Goal: Feedback & Contribution: Leave review/rating

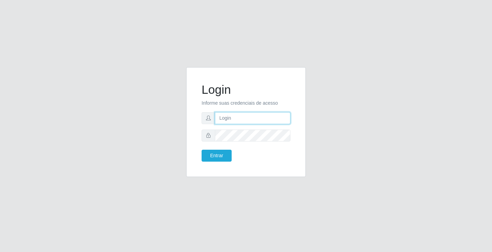
click at [239, 120] on input "text" at bounding box center [252, 118] width 75 height 12
type input "william@ideal"
click at [201, 150] on button "Entrar" at bounding box center [216, 156] width 30 height 12
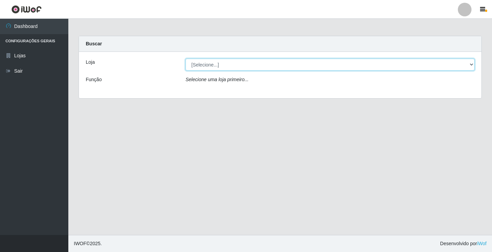
click at [316, 68] on select "[Selecione...] Ideal - Conceição" at bounding box center [329, 65] width 289 height 12
select select "231"
click at [185, 59] on select "[Selecione...] Ideal - Conceição" at bounding box center [329, 65] width 289 height 12
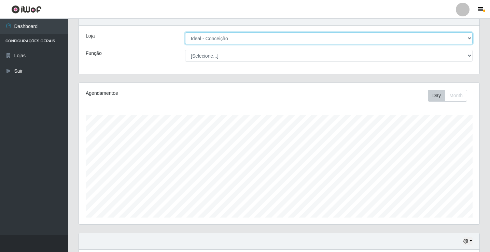
scroll to position [205, 0]
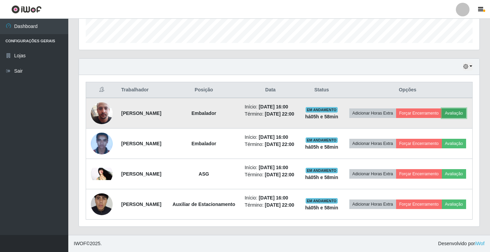
click at [442, 118] on button "Avaliação" at bounding box center [454, 114] width 24 height 10
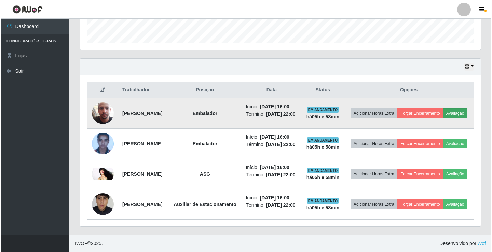
scroll to position [142, 397]
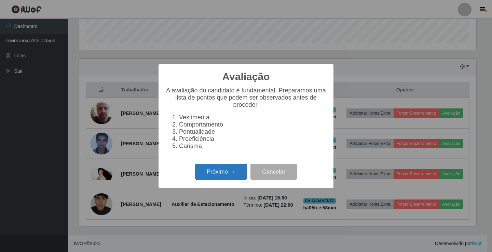
click at [223, 179] on button "Próximo →" at bounding box center [221, 172] width 52 height 16
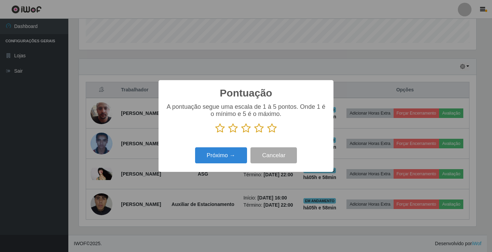
click at [270, 128] on icon at bounding box center [272, 128] width 10 height 10
click at [267, 134] on input "radio" at bounding box center [267, 134] width 0 height 0
click at [242, 151] on button "Próximo →" at bounding box center [221, 156] width 52 height 16
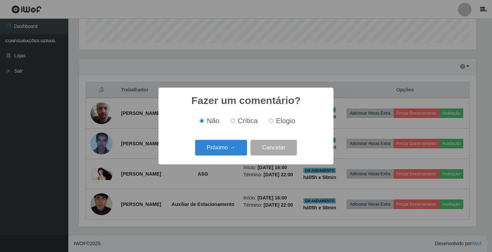
click at [242, 151] on button "Próximo →" at bounding box center [221, 148] width 52 height 16
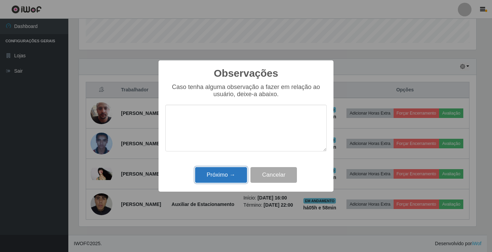
click at [231, 174] on button "Próximo →" at bounding box center [221, 175] width 52 height 16
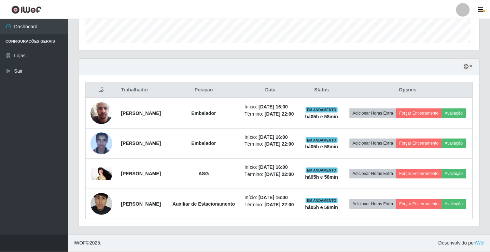
scroll to position [142, 401]
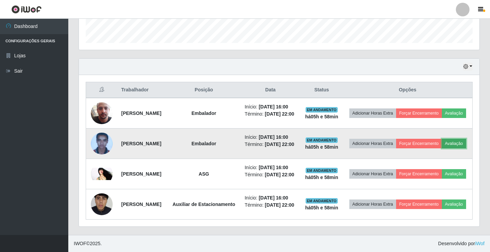
click at [442, 149] on button "Avaliação" at bounding box center [454, 144] width 24 height 10
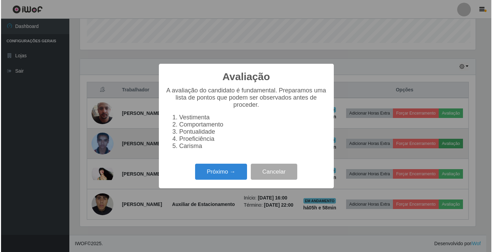
scroll to position [142, 397]
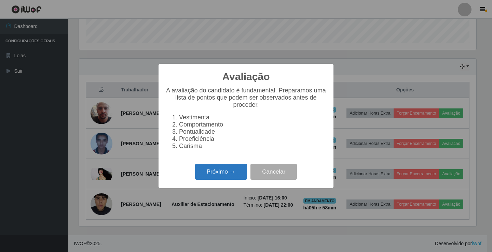
click at [205, 175] on button "Próximo →" at bounding box center [221, 172] width 52 height 16
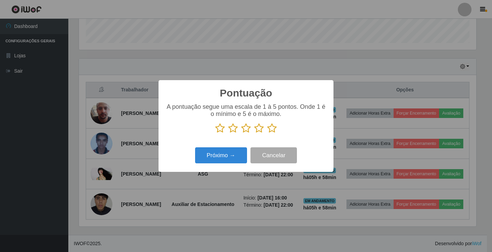
click at [268, 130] on icon at bounding box center [272, 128] width 10 height 10
click at [267, 134] on input "radio" at bounding box center [267, 134] width 0 height 0
click at [237, 154] on button "Próximo →" at bounding box center [221, 156] width 52 height 16
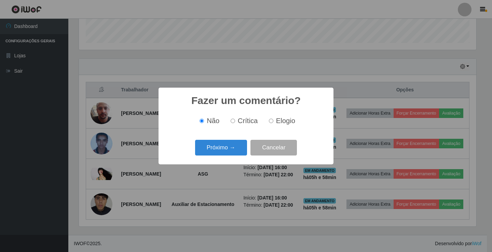
click at [237, 154] on button "Próximo →" at bounding box center [221, 148] width 52 height 16
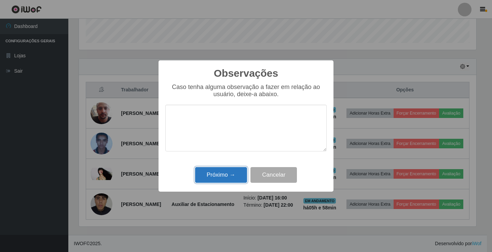
click at [231, 174] on button "Próximo →" at bounding box center [221, 175] width 52 height 16
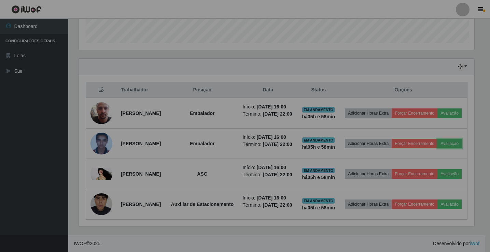
scroll to position [142, 401]
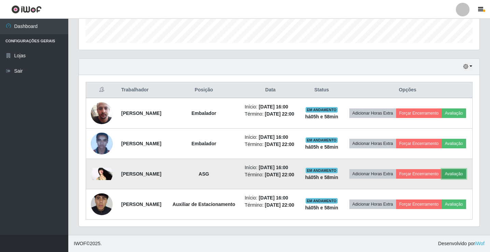
click at [442, 179] on button "Avaliação" at bounding box center [454, 174] width 24 height 10
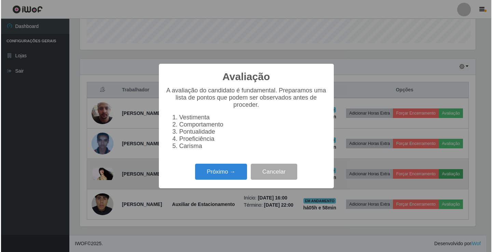
scroll to position [142, 397]
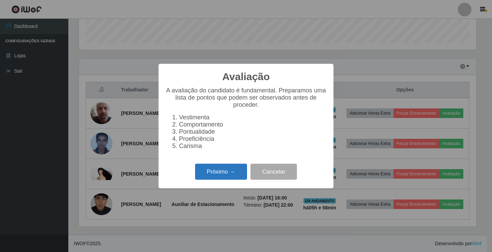
click at [220, 180] on button "Próximo →" at bounding box center [221, 172] width 52 height 16
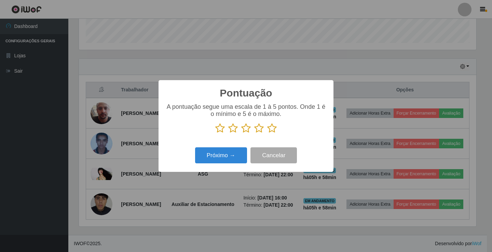
scroll to position [341329, 341073]
click at [270, 131] on icon at bounding box center [272, 128] width 10 height 10
click at [267, 134] on input "radio" at bounding box center [267, 134] width 0 height 0
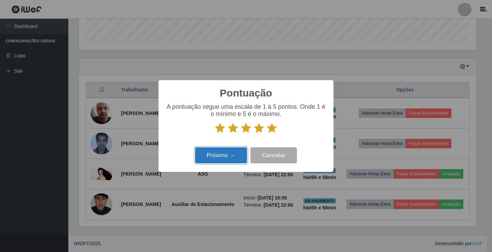
click at [242, 156] on button "Próximo →" at bounding box center [221, 156] width 52 height 16
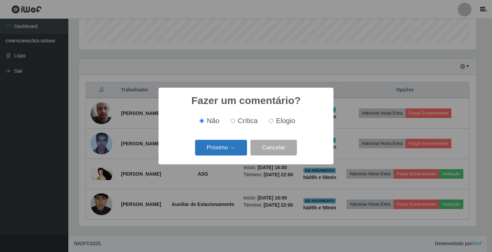
click at [230, 147] on button "Próximo →" at bounding box center [221, 148] width 52 height 16
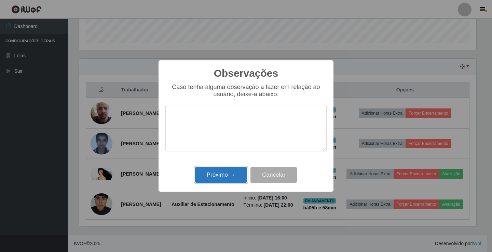
click at [218, 177] on button "Próximo →" at bounding box center [221, 175] width 52 height 16
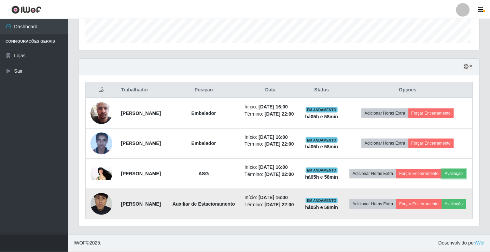
scroll to position [142, 401]
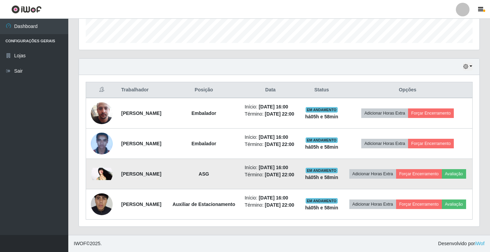
click at [104, 180] on img at bounding box center [102, 174] width 22 height 12
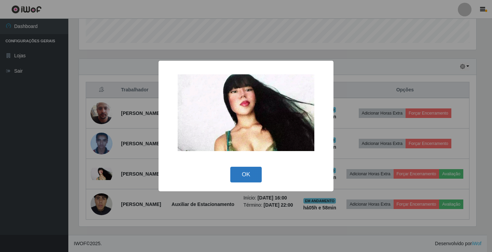
click at [238, 172] on button "OK" at bounding box center [246, 175] width 32 height 16
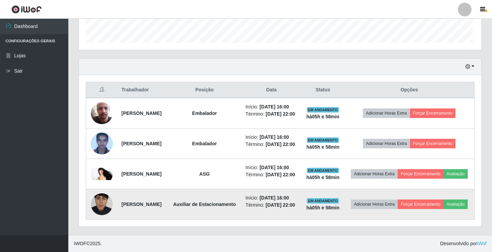
scroll to position [142, 401]
click at [442, 209] on button "Avaliação" at bounding box center [454, 205] width 24 height 10
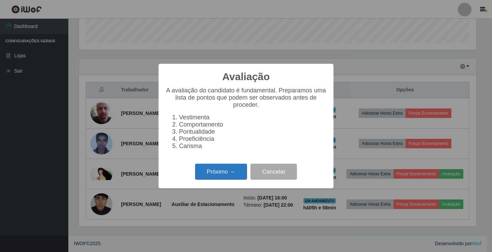
click at [212, 174] on button "Próximo →" at bounding box center [221, 172] width 52 height 16
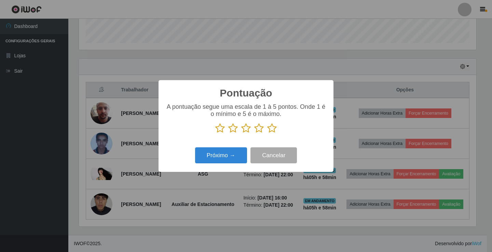
scroll to position [341329, 341073]
click at [272, 131] on icon at bounding box center [272, 128] width 10 height 10
click at [267, 134] on input "radio" at bounding box center [267, 134] width 0 height 0
click at [221, 156] on button "Próximo →" at bounding box center [221, 156] width 52 height 16
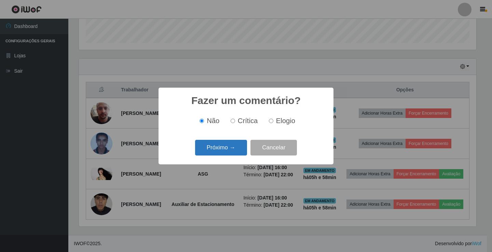
click at [226, 144] on button "Próximo →" at bounding box center [221, 148] width 52 height 16
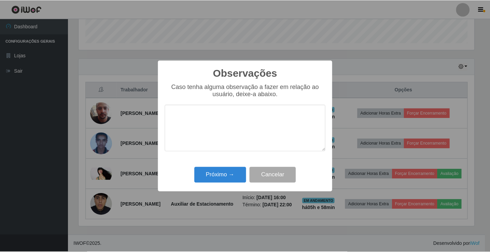
scroll to position [0, 0]
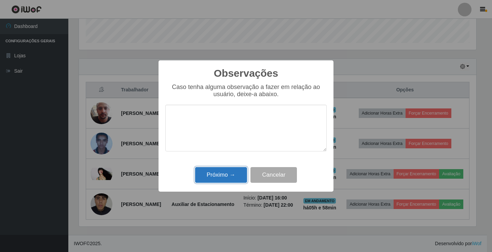
click at [226, 171] on button "Próximo →" at bounding box center [221, 175] width 52 height 16
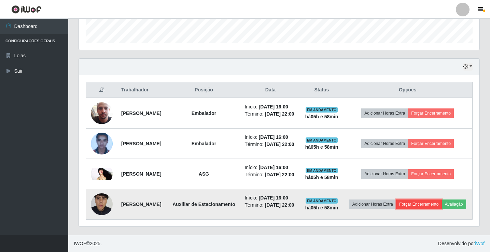
click at [442, 209] on button "Forçar Encerramento" at bounding box center [419, 205] width 46 height 10
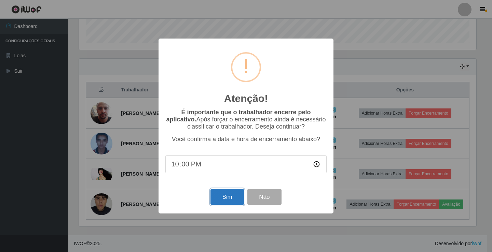
click at [224, 195] on button "Sim" at bounding box center [226, 197] width 33 height 16
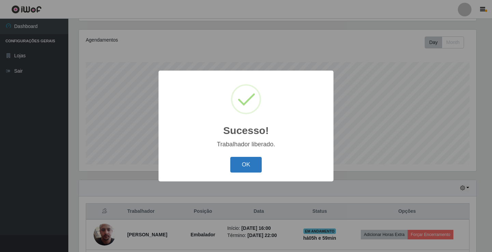
click at [239, 165] on button "OK" at bounding box center [246, 165] width 32 height 16
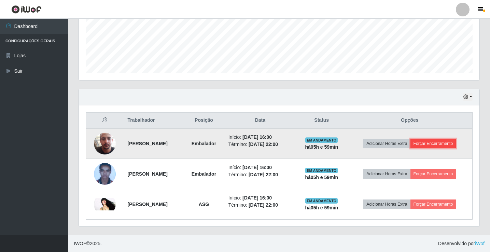
click at [430, 144] on button "Forçar Encerramento" at bounding box center [433, 144] width 46 height 10
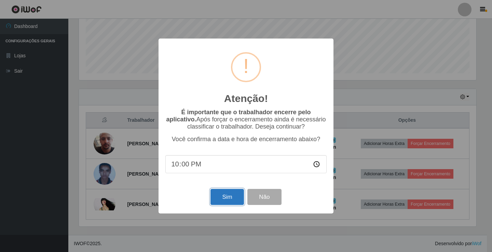
click at [240, 200] on button "Sim" at bounding box center [226, 197] width 33 height 16
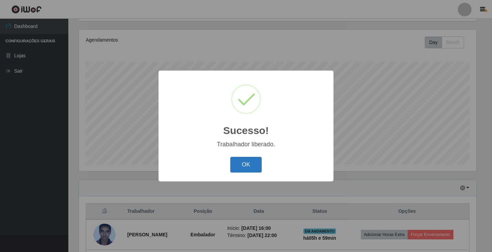
click at [247, 165] on button "OK" at bounding box center [246, 165] width 32 height 16
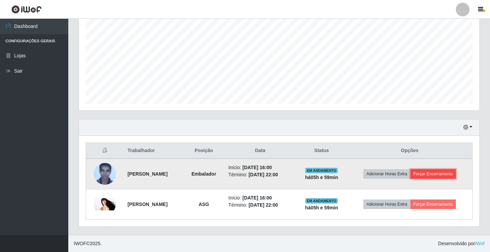
click at [440, 176] on button "Forçar Encerramento" at bounding box center [433, 174] width 46 height 10
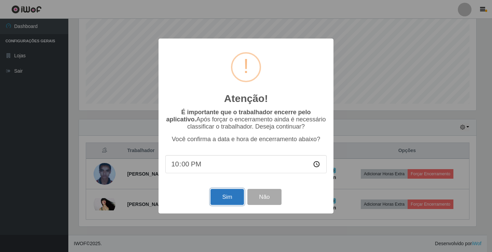
click at [227, 203] on button "Sim" at bounding box center [226, 197] width 33 height 16
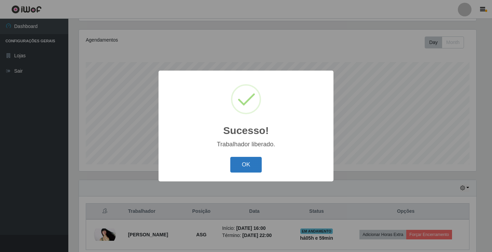
click at [251, 165] on button "OK" at bounding box center [246, 165] width 32 height 16
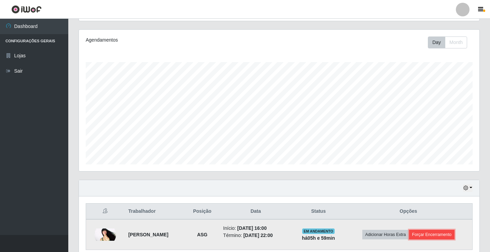
click at [435, 234] on button "Forçar Encerramento" at bounding box center [432, 235] width 46 height 10
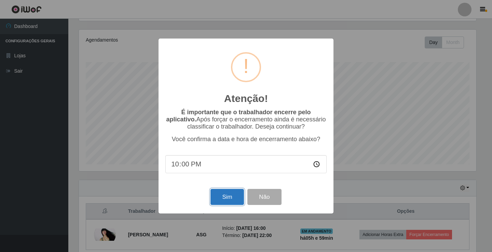
click at [234, 192] on button "Sim" at bounding box center [226, 197] width 33 height 16
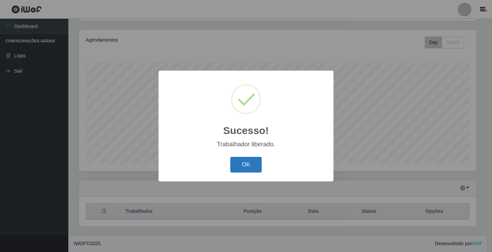
click at [258, 165] on button "OK" at bounding box center [246, 165] width 32 height 16
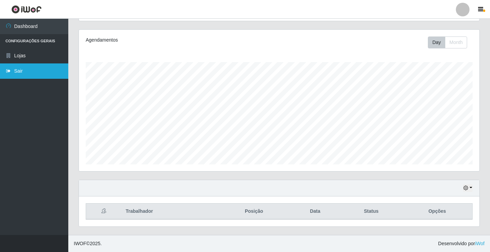
click at [54, 74] on link "Sair" at bounding box center [34, 71] width 68 height 15
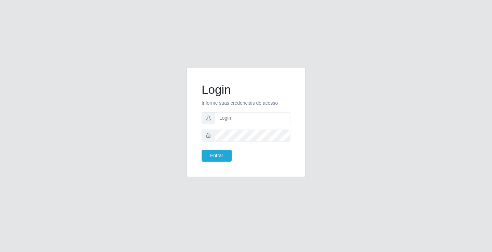
click at [377, 28] on div "Login Informe suas credenciais de acesso Entrar" at bounding box center [246, 126] width 492 height 252
click at [348, 39] on div "Login Informe suas credenciais de acesso Entrar" at bounding box center [246, 126] width 492 height 252
